Goal: Navigation & Orientation: Find specific page/section

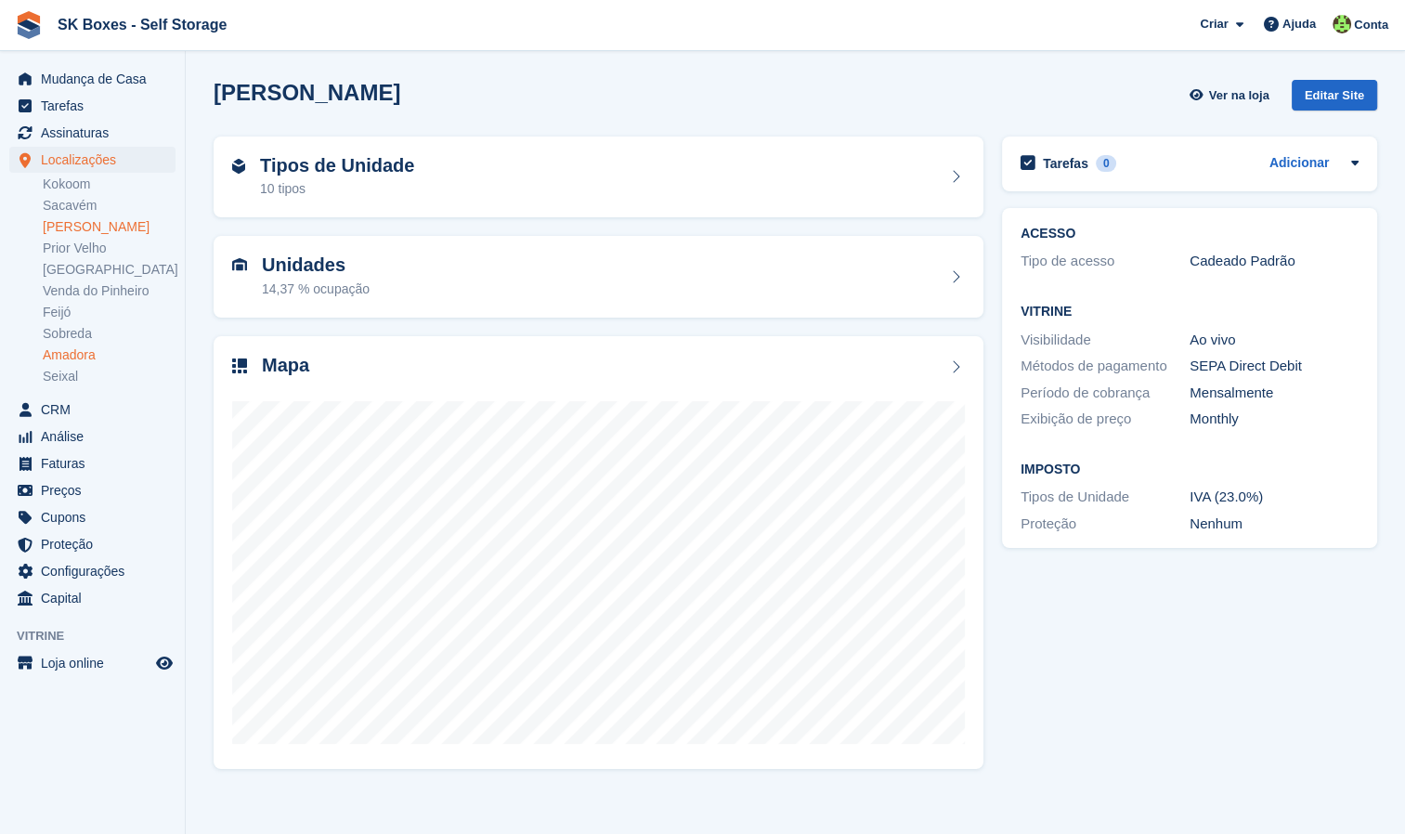
click at [89, 347] on link "Amadora" at bounding box center [109, 355] width 133 height 18
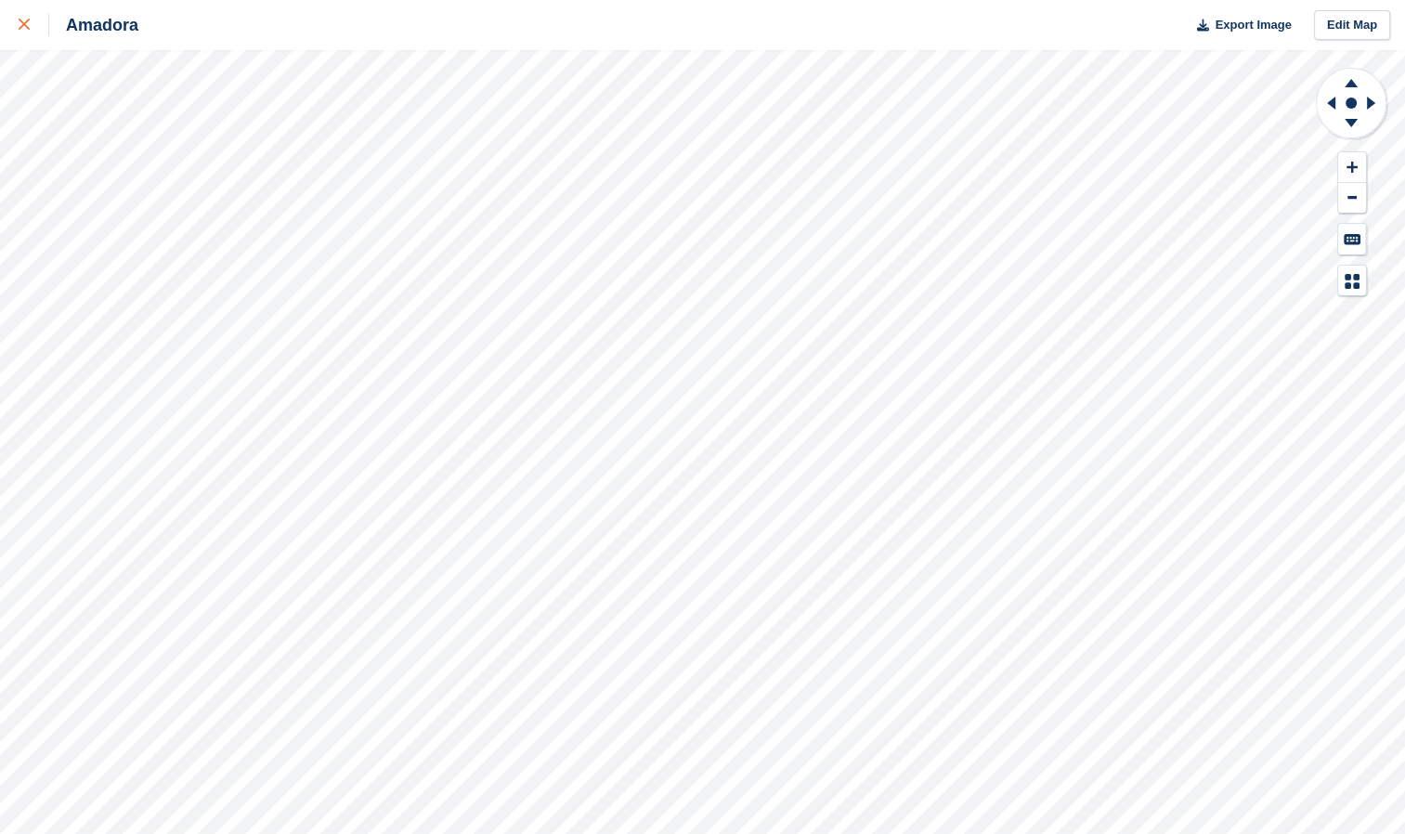
click at [17, 25] on link at bounding box center [24, 25] width 49 height 50
